Goal: Transaction & Acquisition: Purchase product/service

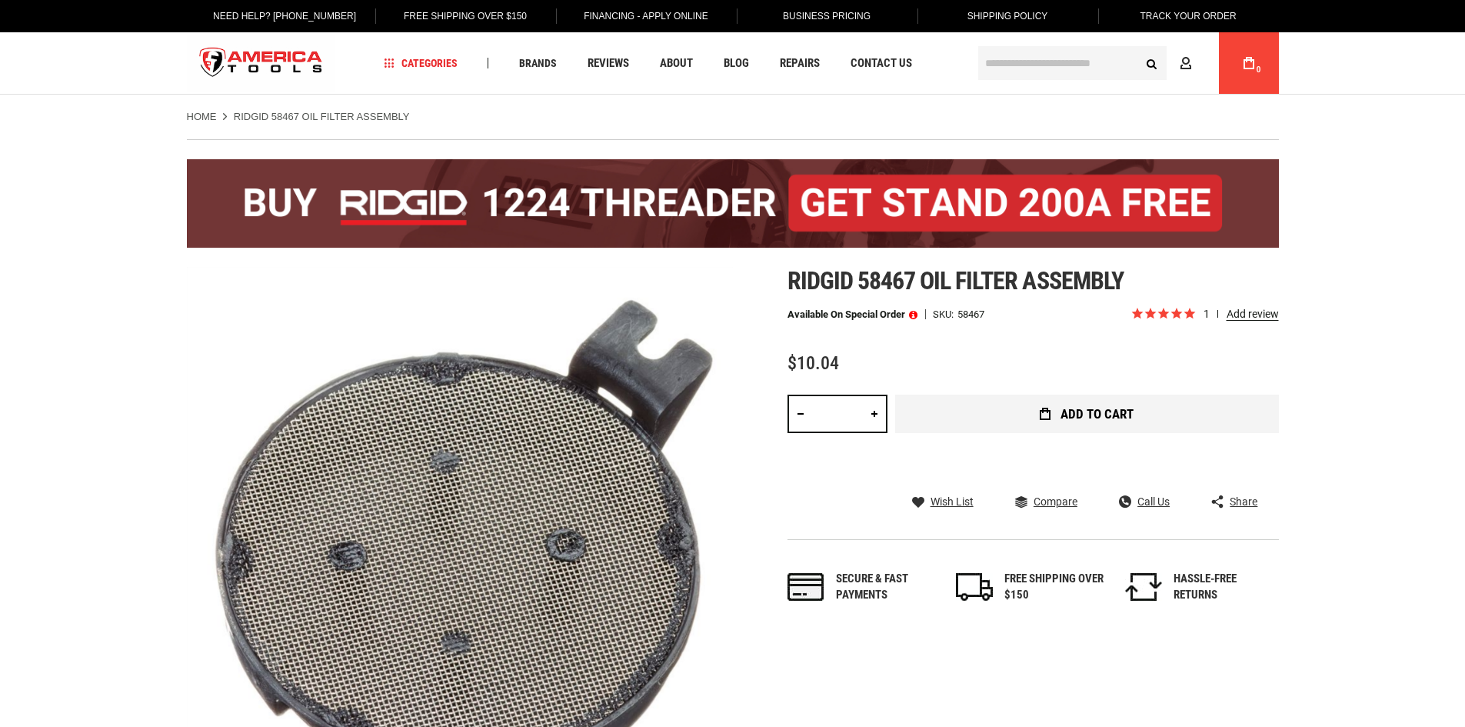
click at [1001, 408] on button "Add to Cart" at bounding box center [1087, 413] width 384 height 38
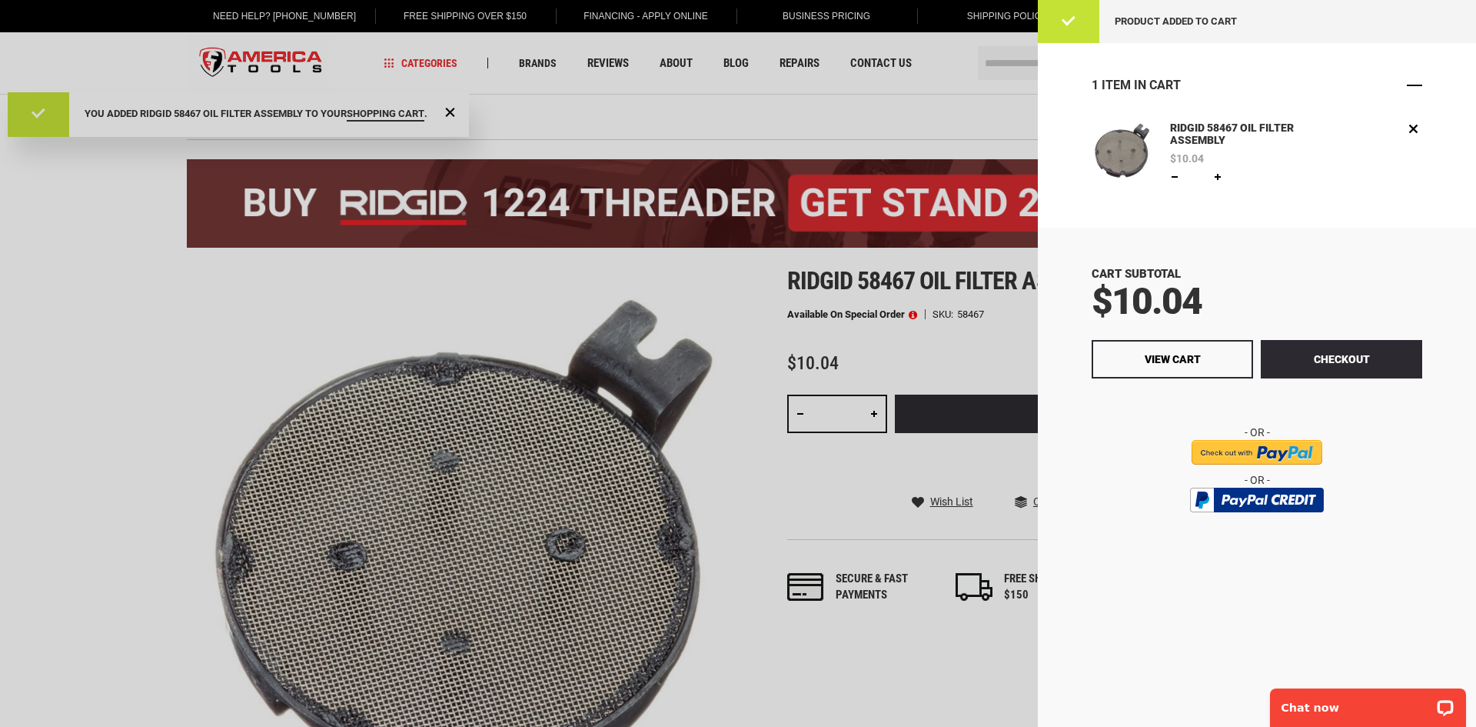
click at [1415, 82] on span "Close" at bounding box center [1414, 85] width 15 height 15
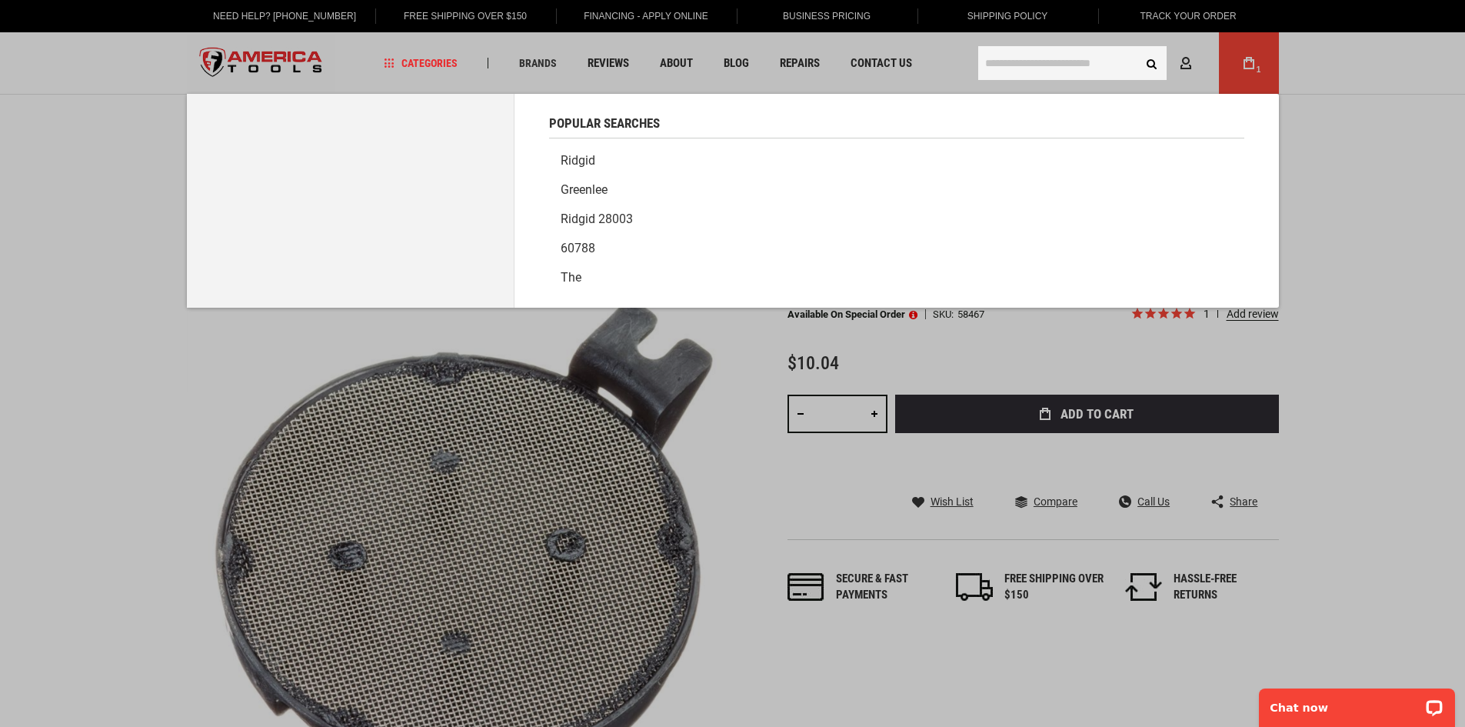
click at [1048, 60] on input "text" at bounding box center [1072, 63] width 188 height 34
click at [574, 158] on link "Ridgid" at bounding box center [896, 160] width 695 height 29
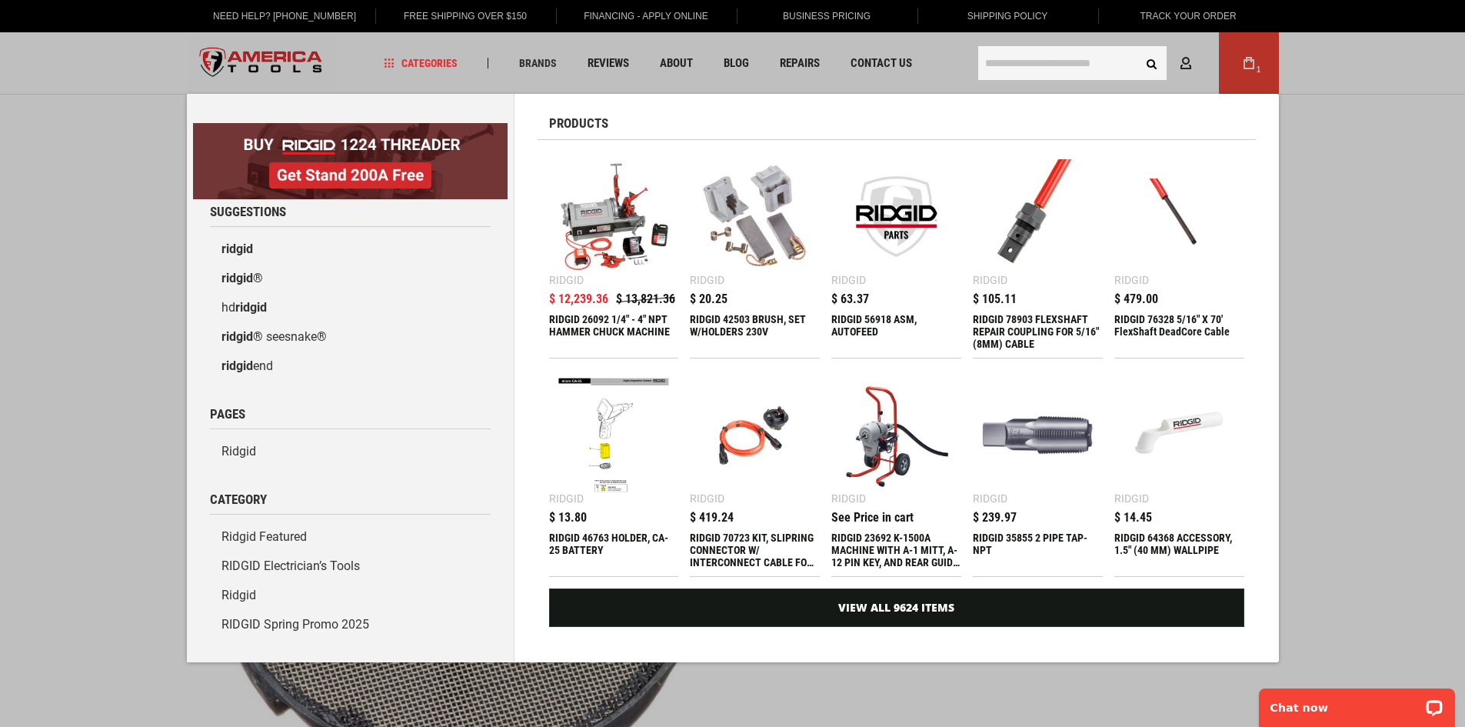
click at [1018, 70] on input "text" at bounding box center [1072, 63] width 188 height 34
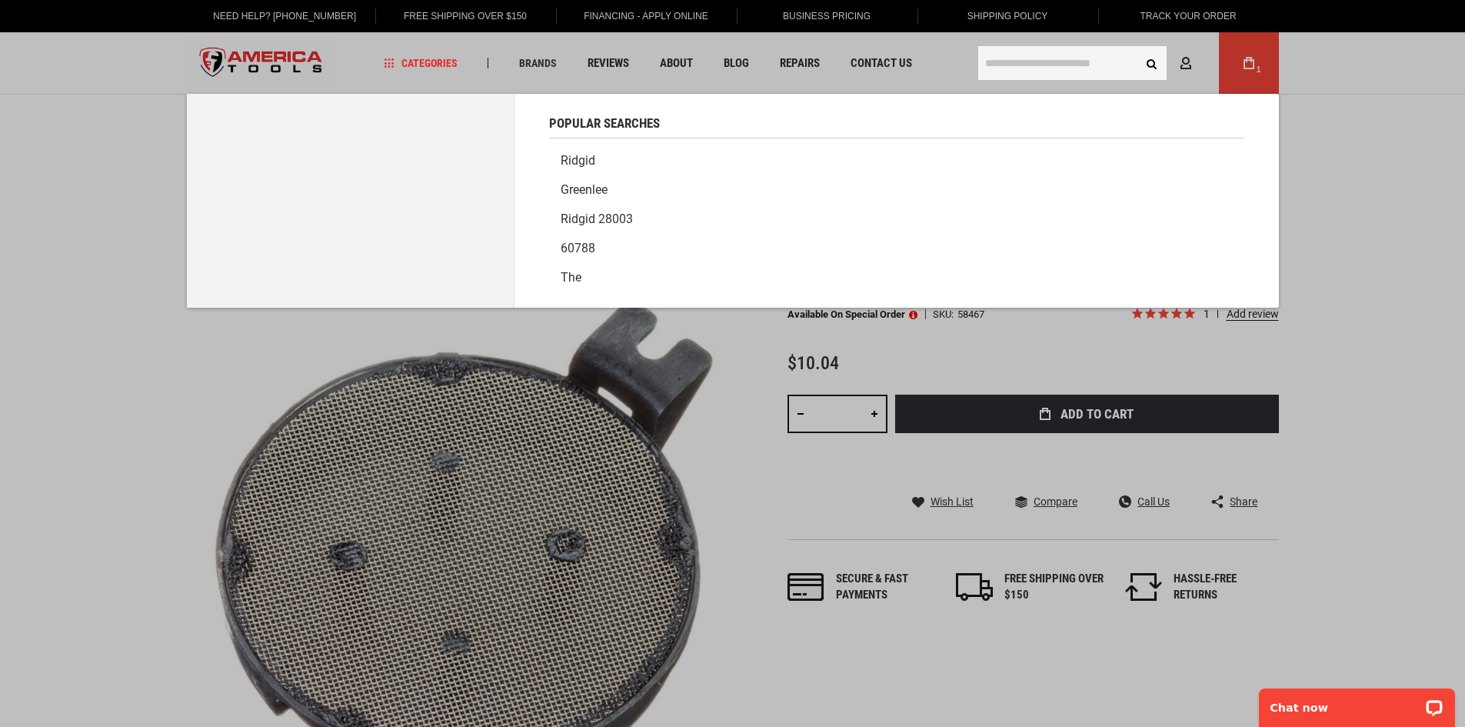
type input "*"
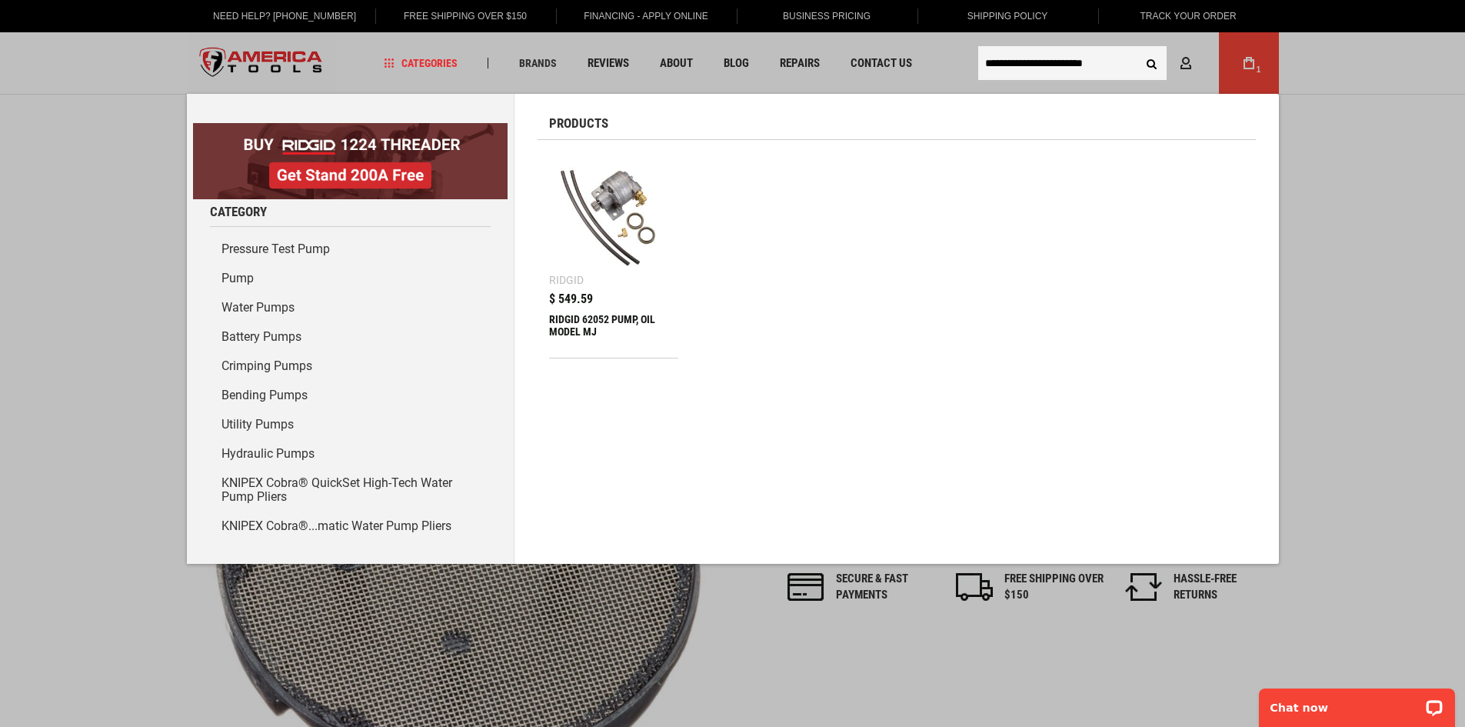
type input "**********"
click at [1137, 48] on button "Search" at bounding box center [1151, 62] width 29 height 29
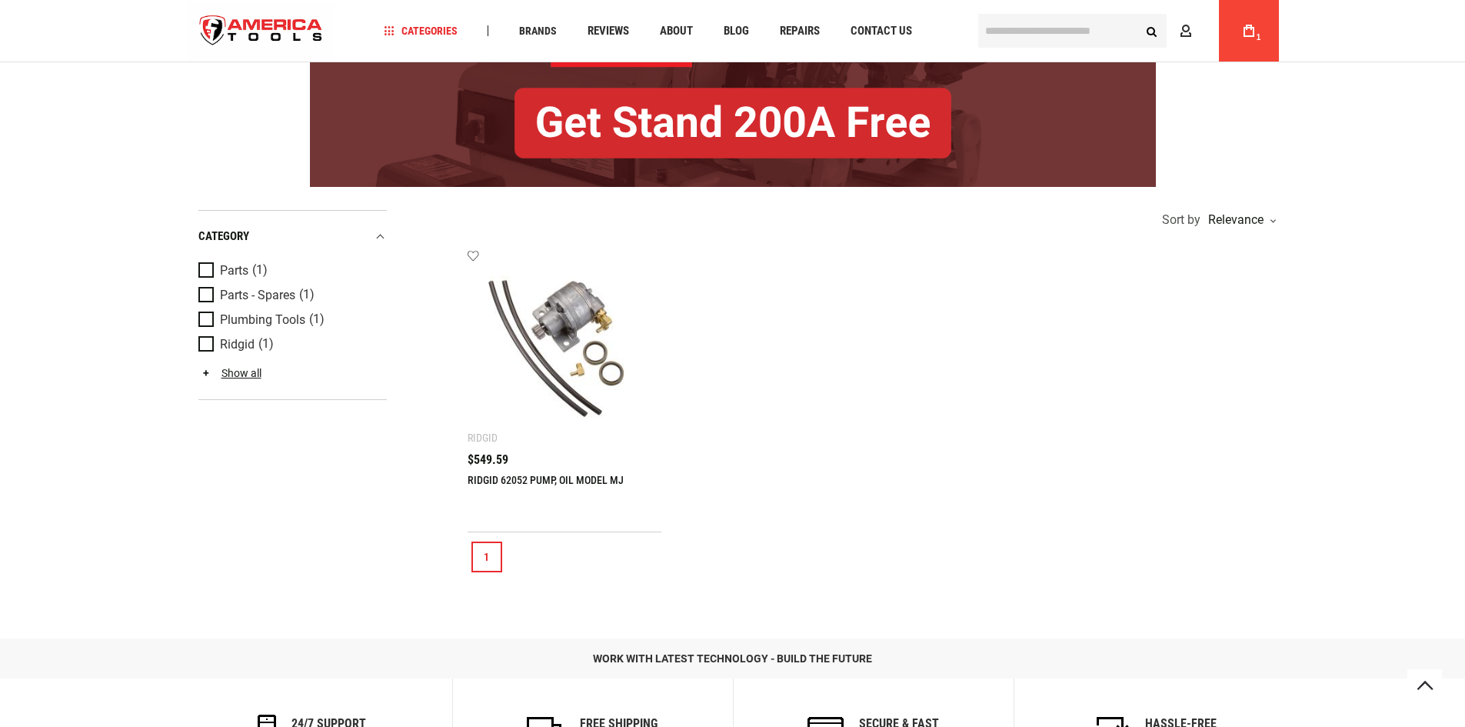
scroll to position [231, 0]
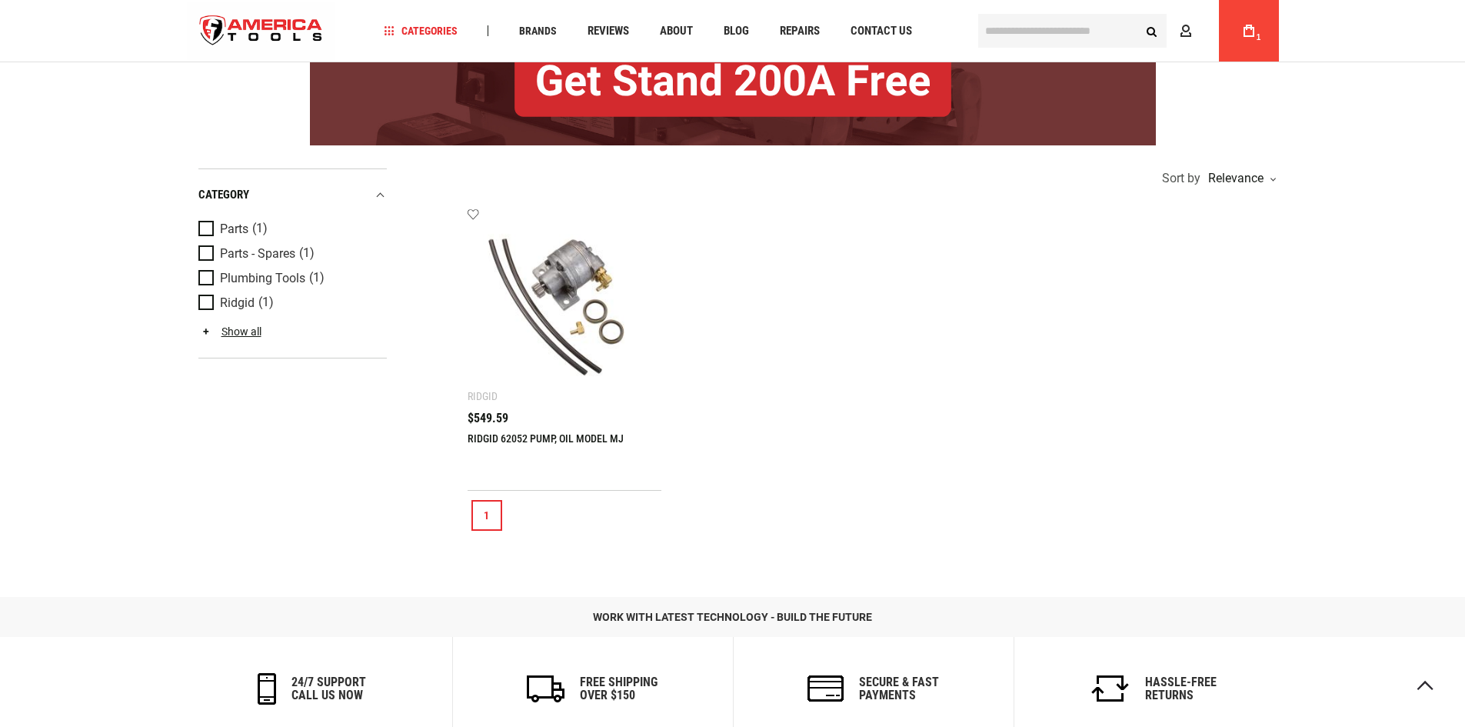
click at [540, 323] on img at bounding box center [565, 305] width 164 height 164
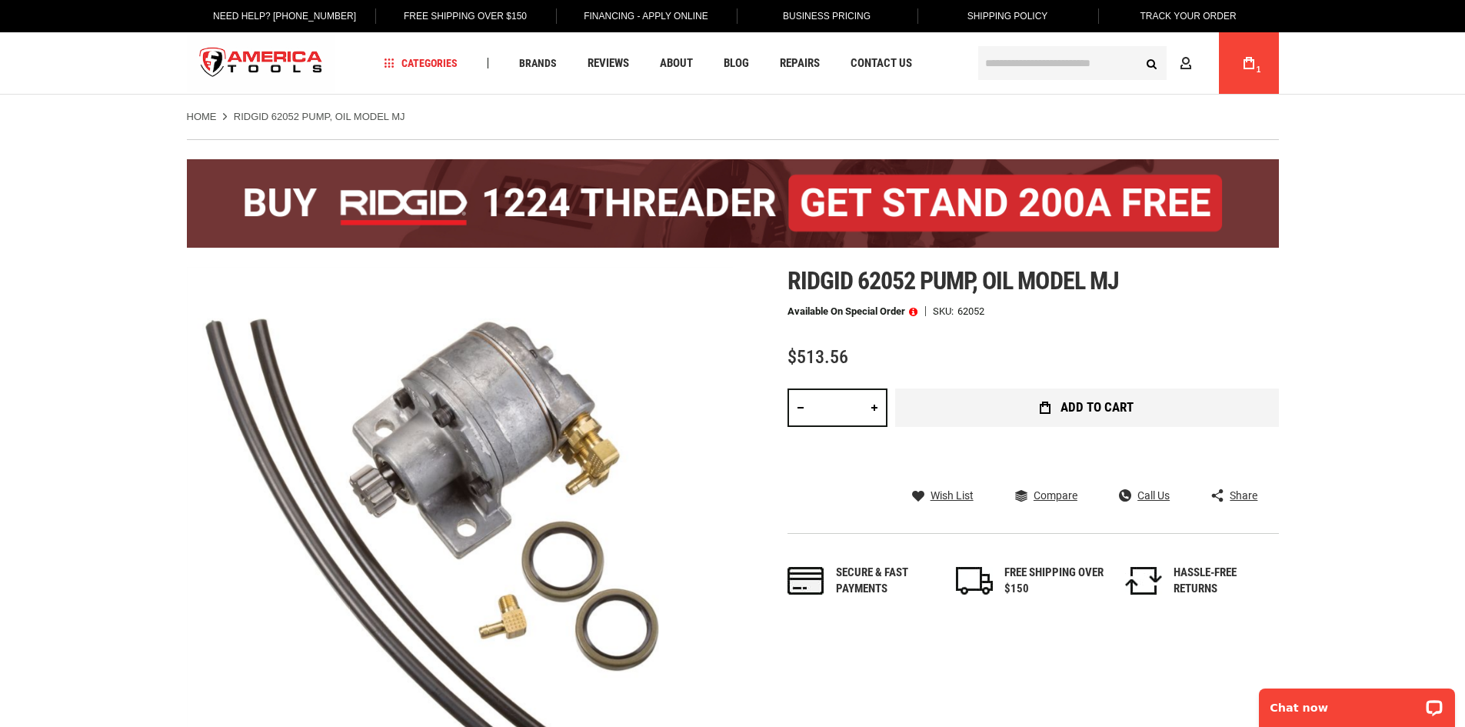
click at [1012, 404] on button "Add to Cart" at bounding box center [1087, 407] width 384 height 38
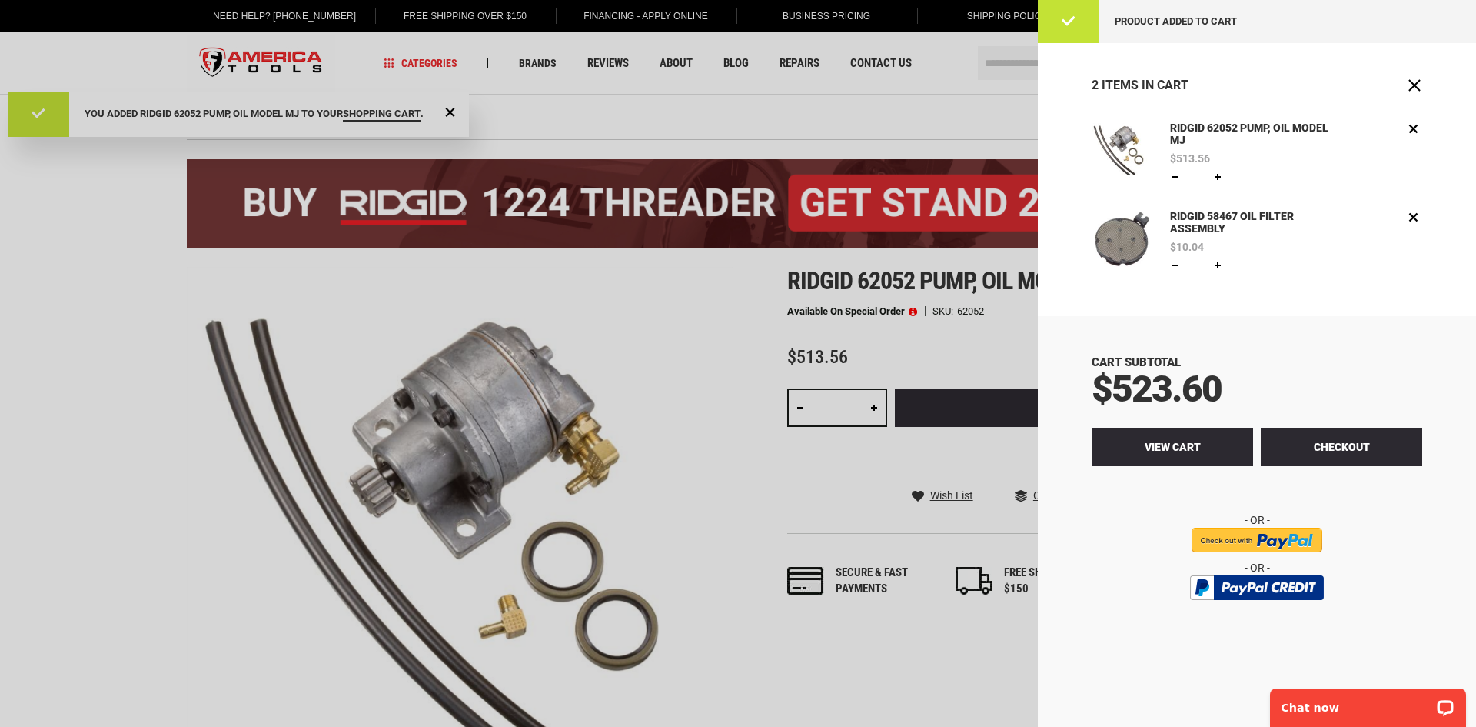
click at [1169, 451] on span "View Cart" at bounding box center [1173, 447] width 56 height 12
